Goal: Task Accomplishment & Management: Use online tool/utility

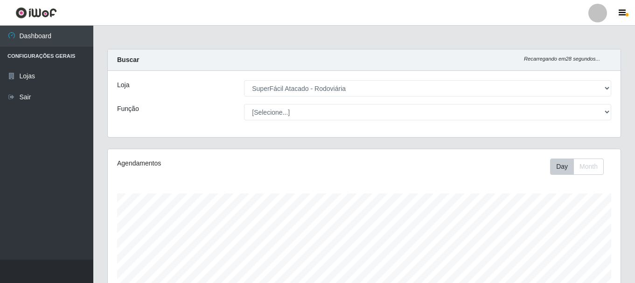
select select "400"
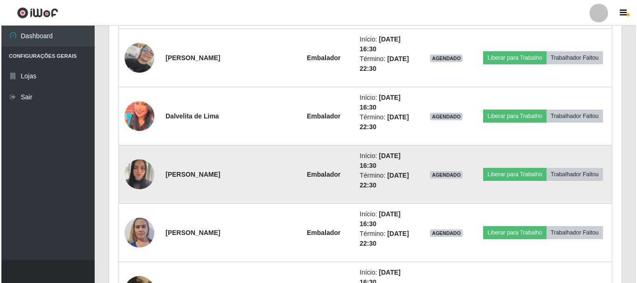
scroll to position [450, 0]
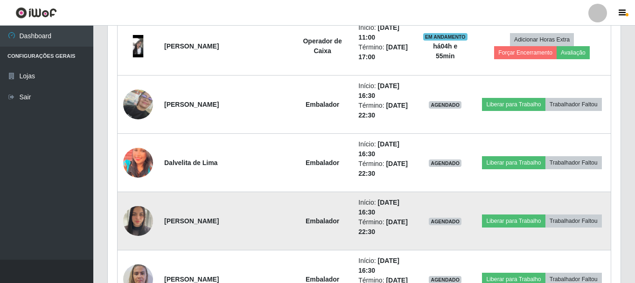
click at [142, 216] on img at bounding box center [138, 221] width 30 height 40
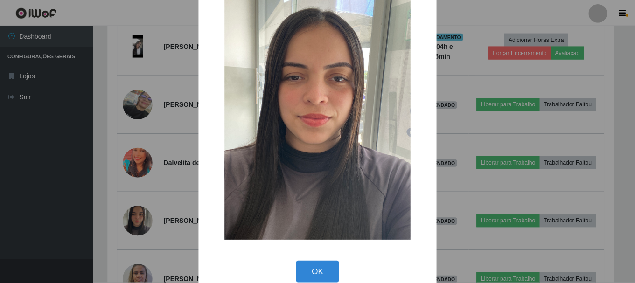
scroll to position [47, 0]
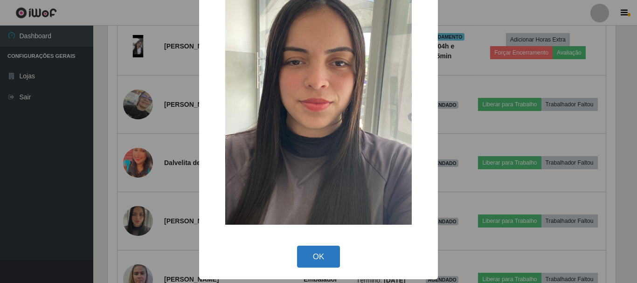
click at [314, 261] on button "OK" at bounding box center [318, 257] width 43 height 22
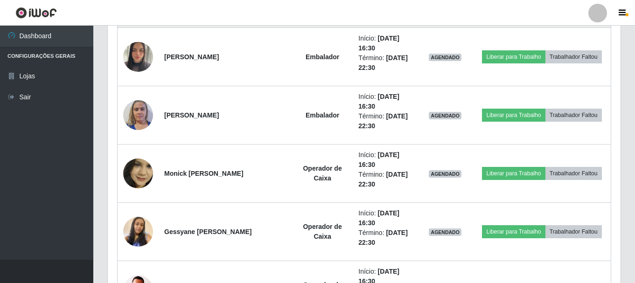
scroll to position [637, 0]
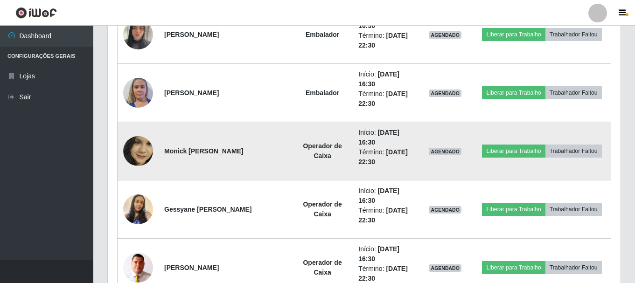
click at [139, 149] on img at bounding box center [138, 152] width 30 height 40
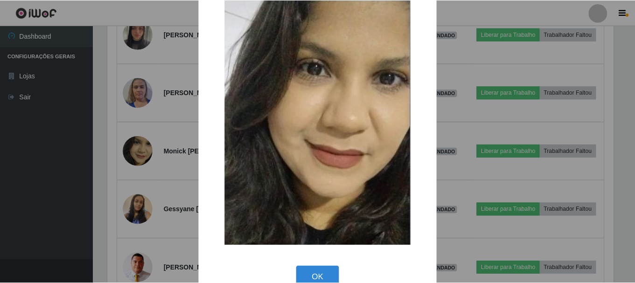
scroll to position [46, 0]
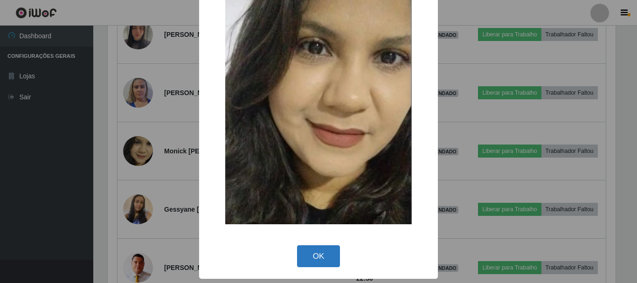
click at [319, 257] on button "OK" at bounding box center [318, 256] width 43 height 22
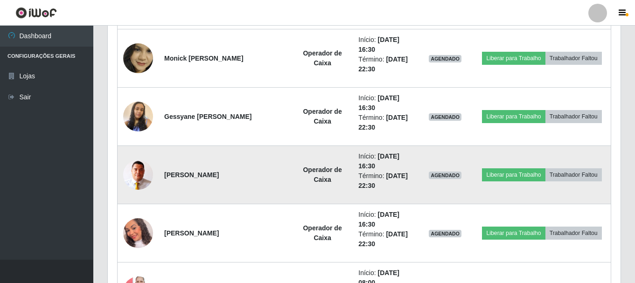
scroll to position [730, 0]
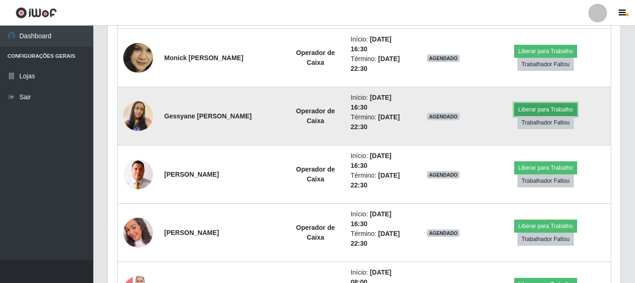
click at [514, 116] on button "Liberar para Trabalho" at bounding box center [545, 109] width 63 height 13
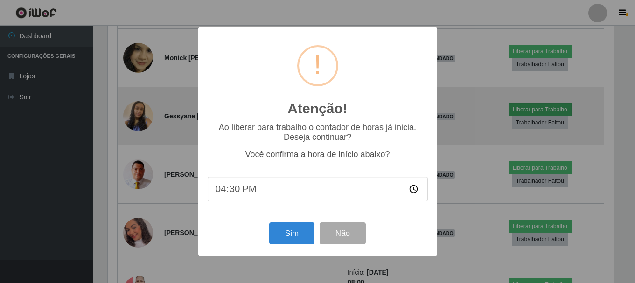
scroll to position [194, 508]
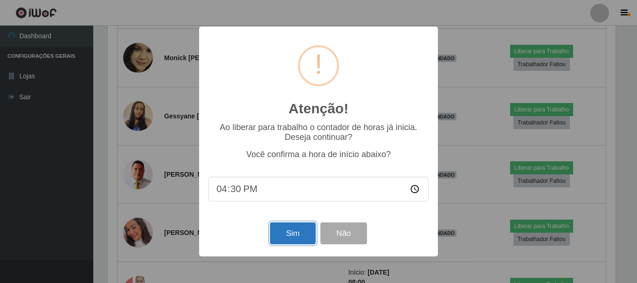
click at [291, 237] on button "Sim" at bounding box center [292, 233] width 45 height 22
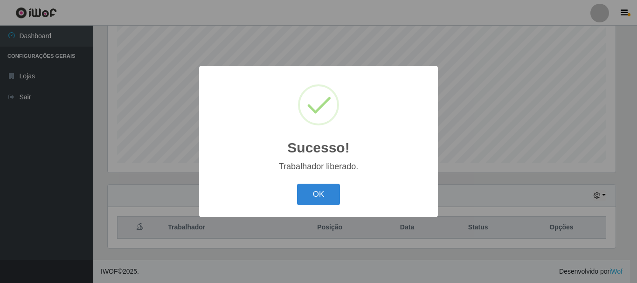
click at [513, 178] on div "Sucesso! × Trabalhador liberado. OK Cancel" at bounding box center [318, 141] width 637 height 283
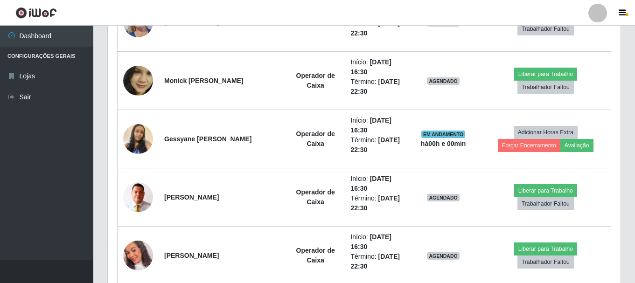
scroll to position [730, 0]
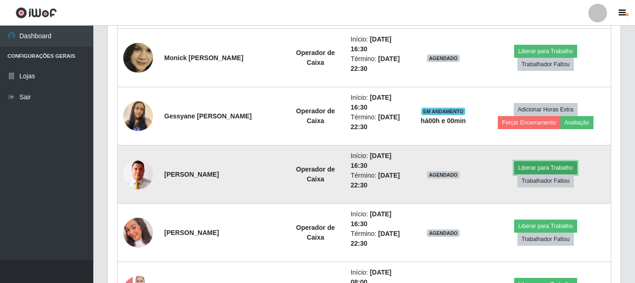
click at [514, 174] on button "Liberar para Trabalho" at bounding box center [545, 167] width 63 height 13
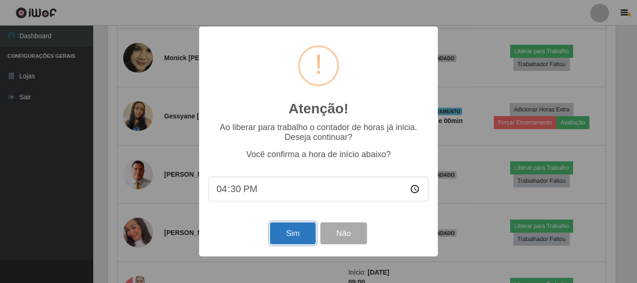
click at [301, 233] on button "Sim" at bounding box center [292, 233] width 45 height 22
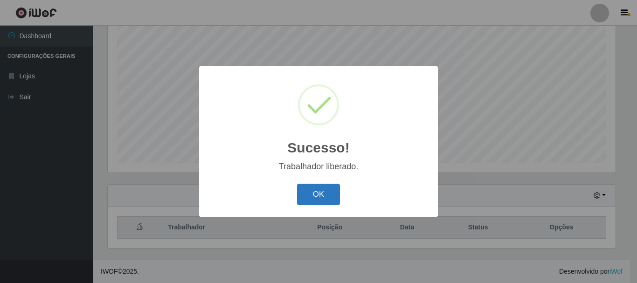
click at [320, 190] on button "OK" at bounding box center [318, 195] width 43 height 22
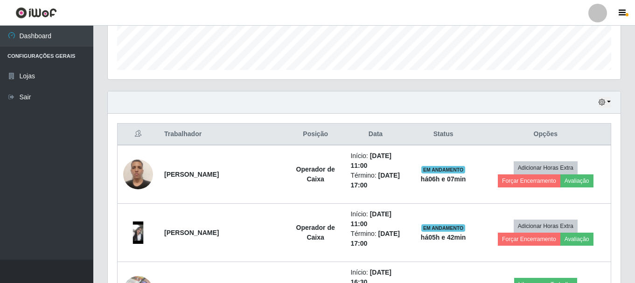
scroll to position [357, 0]
